Goal: Transaction & Acquisition: Purchase product/service

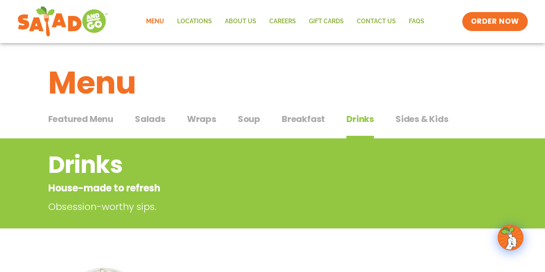
click at [144, 122] on span "Salads" at bounding box center [150, 118] width 31 height 13
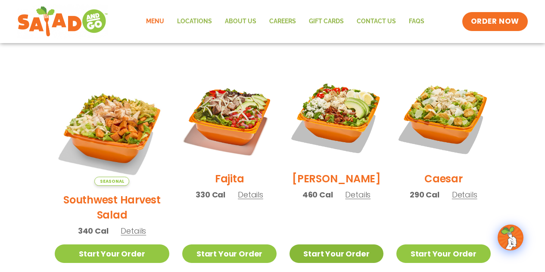
scroll to position [259, 0]
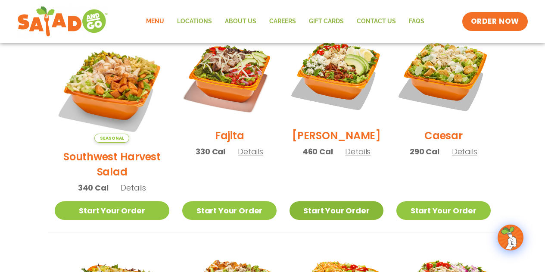
click at [318, 201] on link "Start Your Order" at bounding box center [337, 210] width 94 height 19
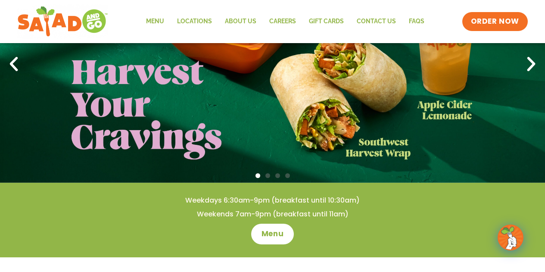
scroll to position [215, 0]
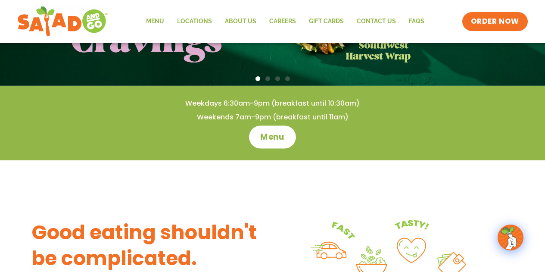
click at [266, 131] on span "Menu" at bounding box center [272, 136] width 25 height 11
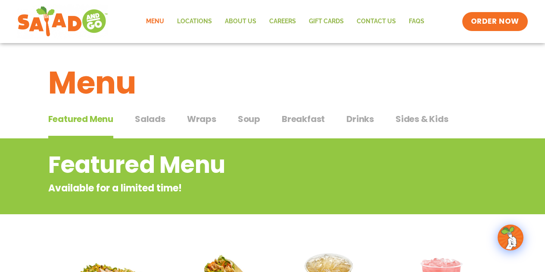
click at [151, 120] on span "Salads" at bounding box center [150, 118] width 31 height 13
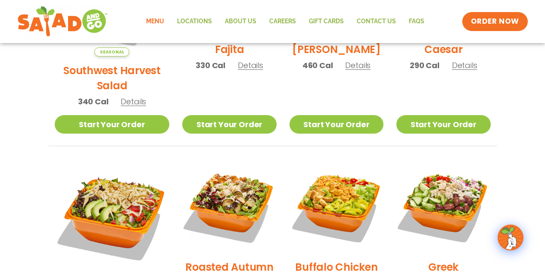
scroll to position [388, 0]
